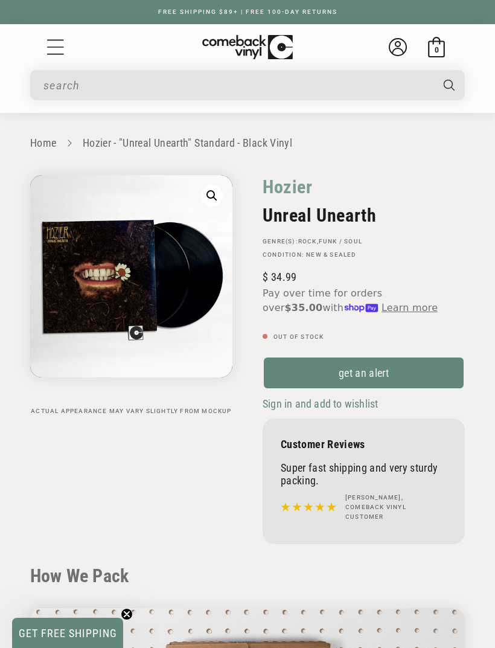
scroll to position [28, 0]
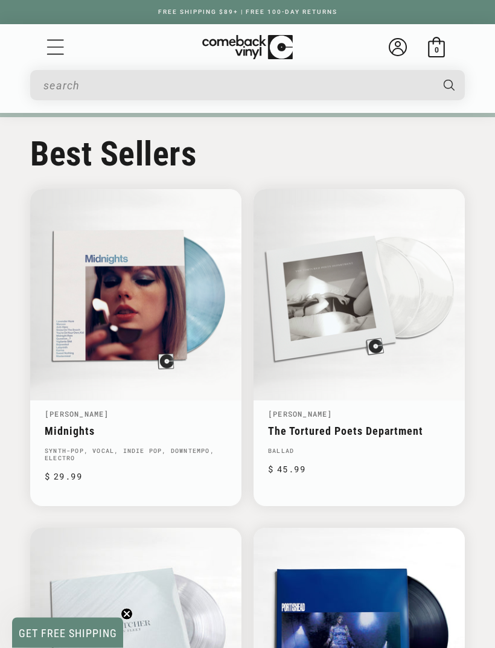
scroll to position [985, 0]
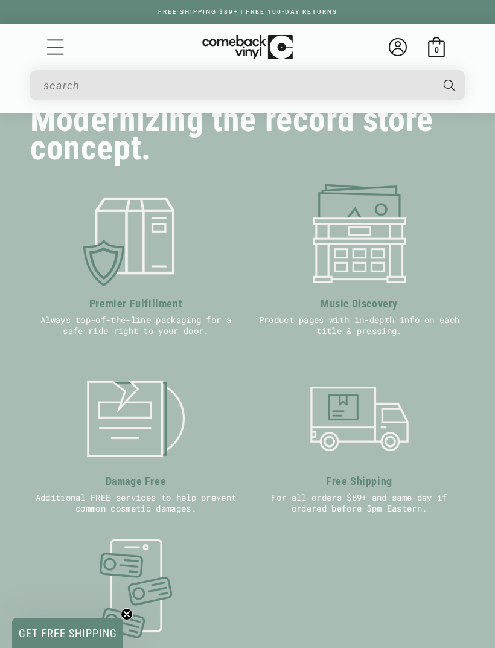
scroll to position [414, 0]
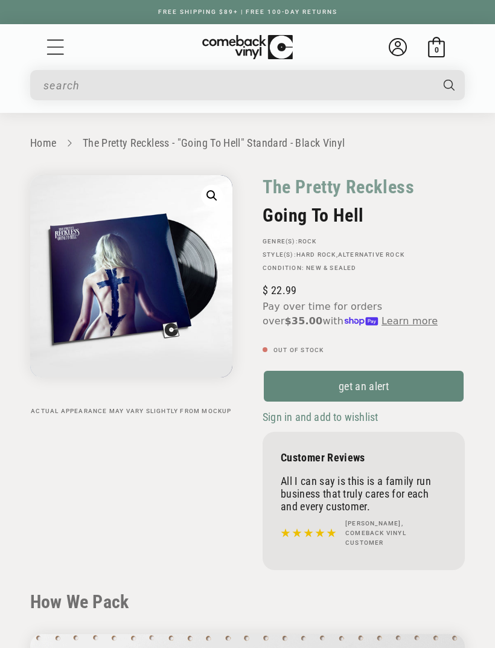
scroll to position [69, 0]
